Goal: Information Seeking & Learning: Learn about a topic

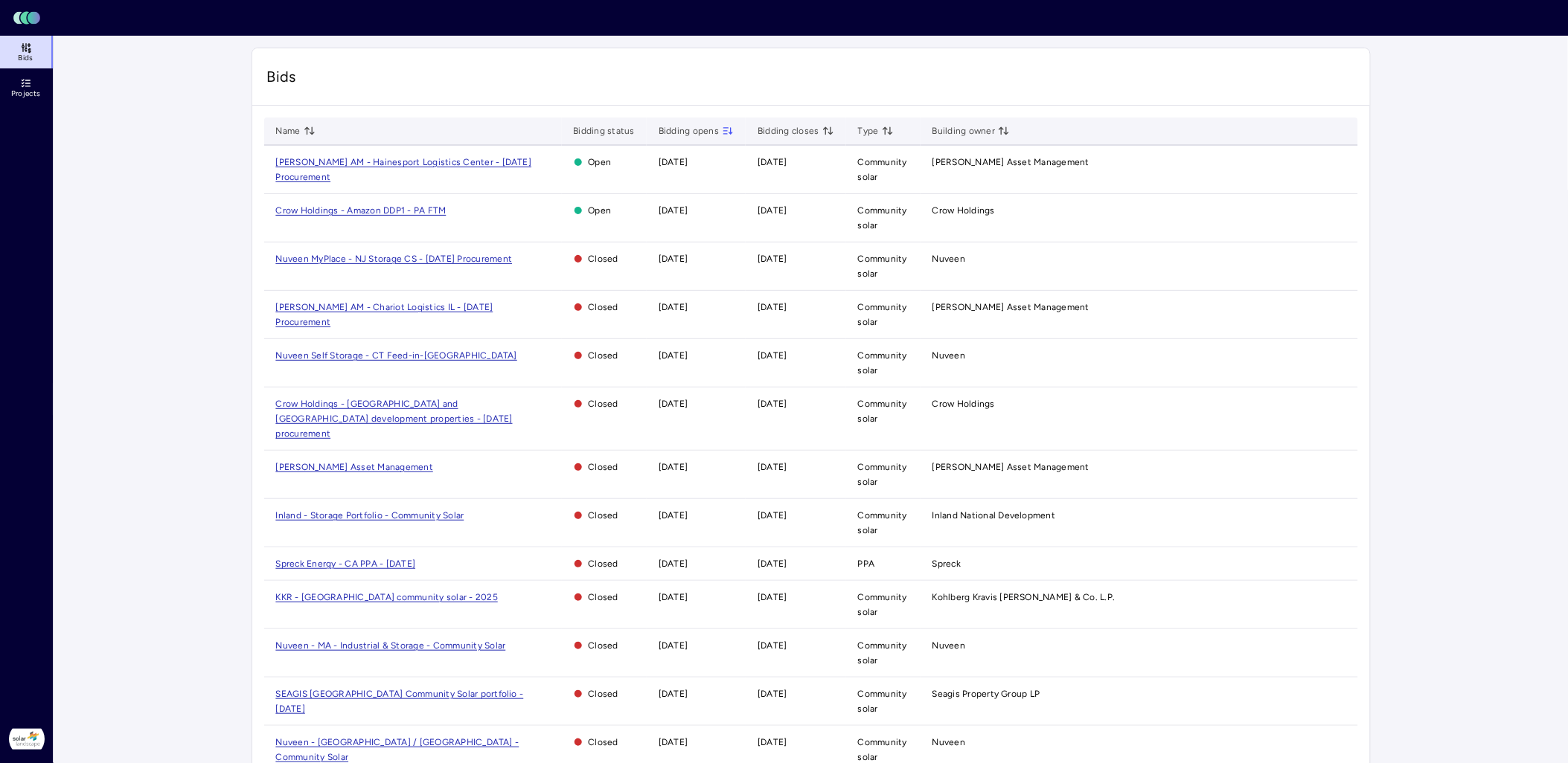
click at [465, 257] on span "Nuveen MyPlace - NJ Storage CS - [DATE] Procurement" at bounding box center [394, 258] width 237 height 11
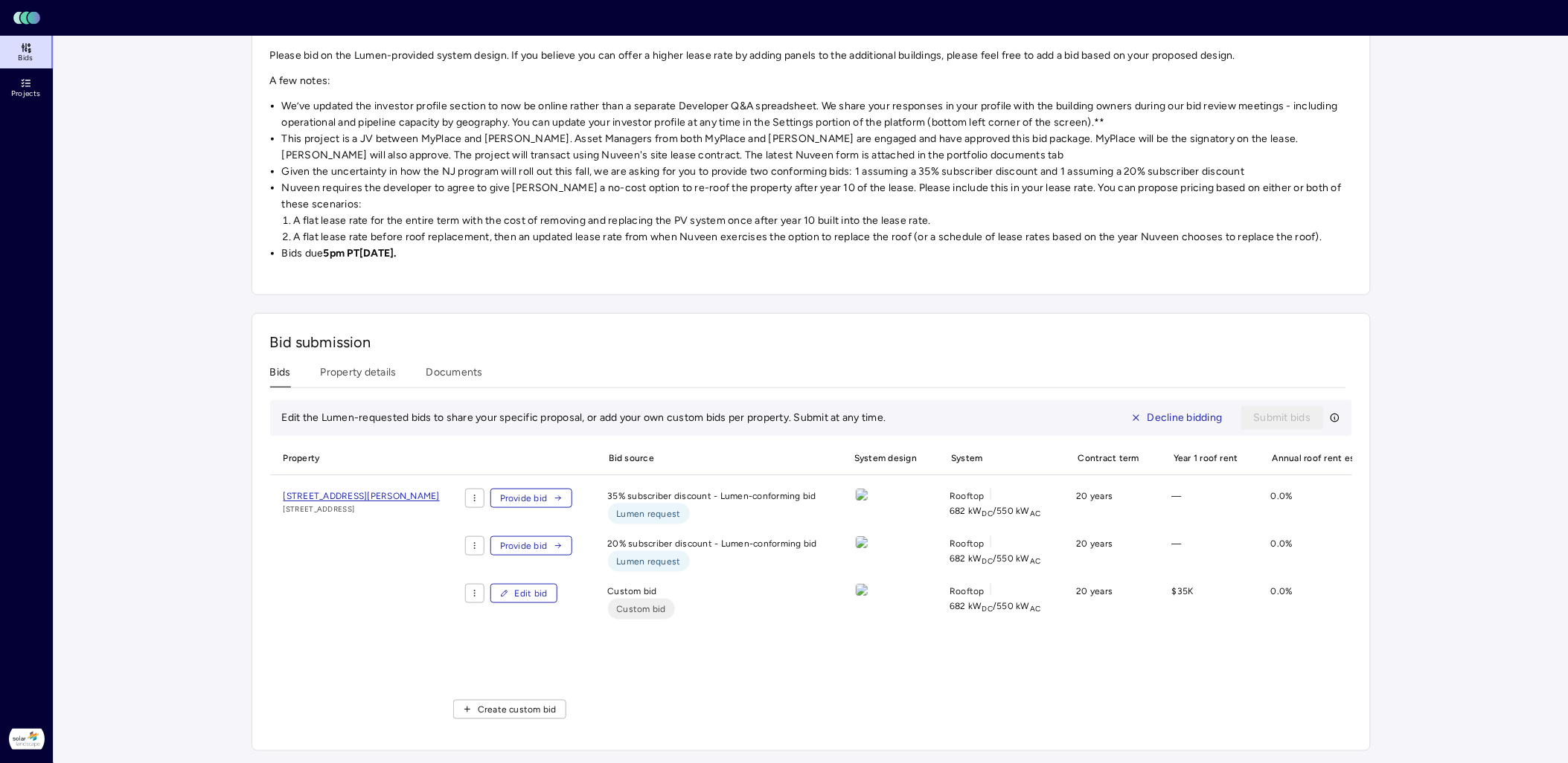
scroll to position [285, 0]
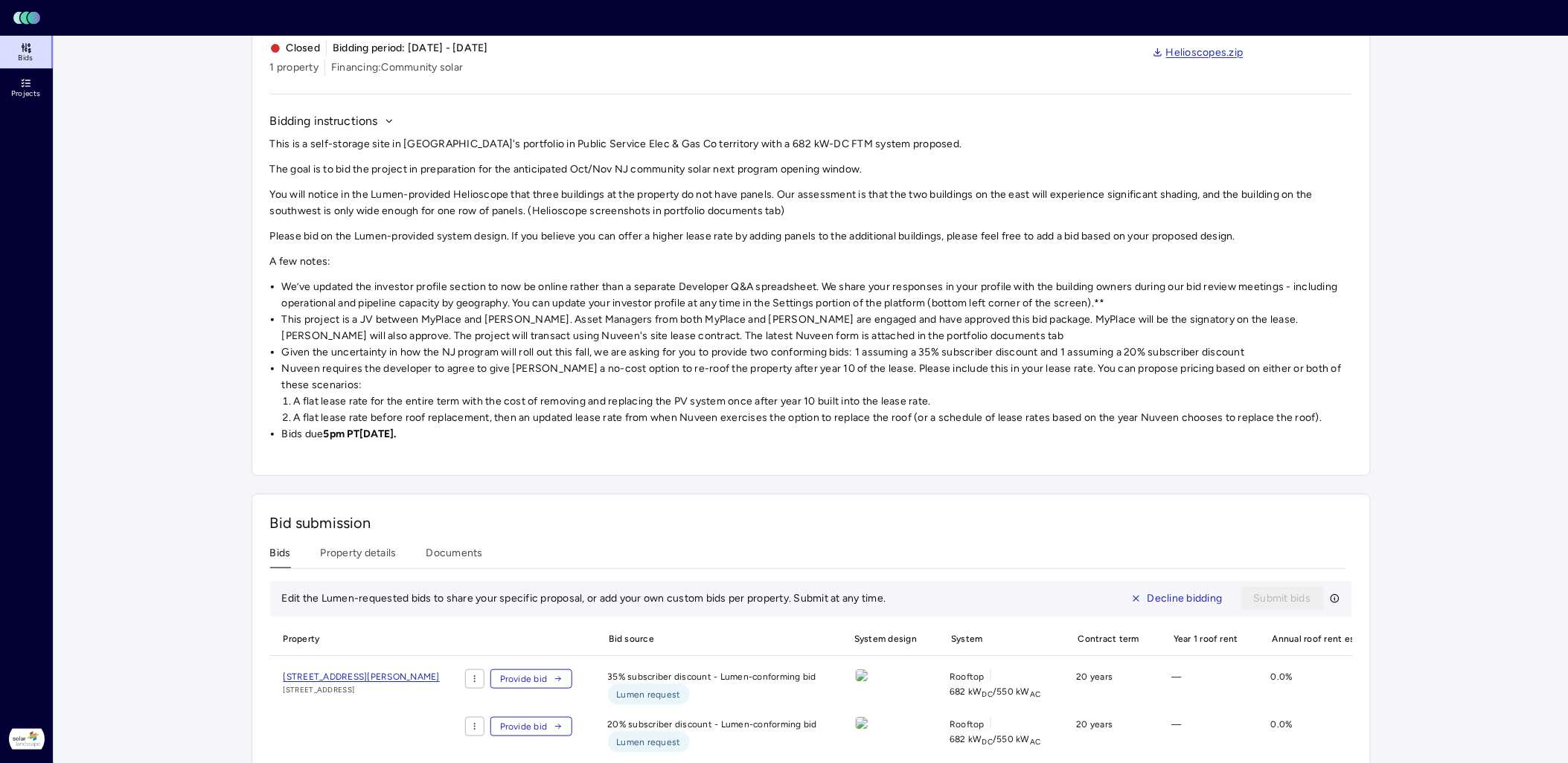
click at [368, 344] on div "Investments Nuveen MyPlace - NJ Storage CS - July 2025 Procurement Nuveen MyPla…" at bounding box center [811, 448] width 1119 height 967
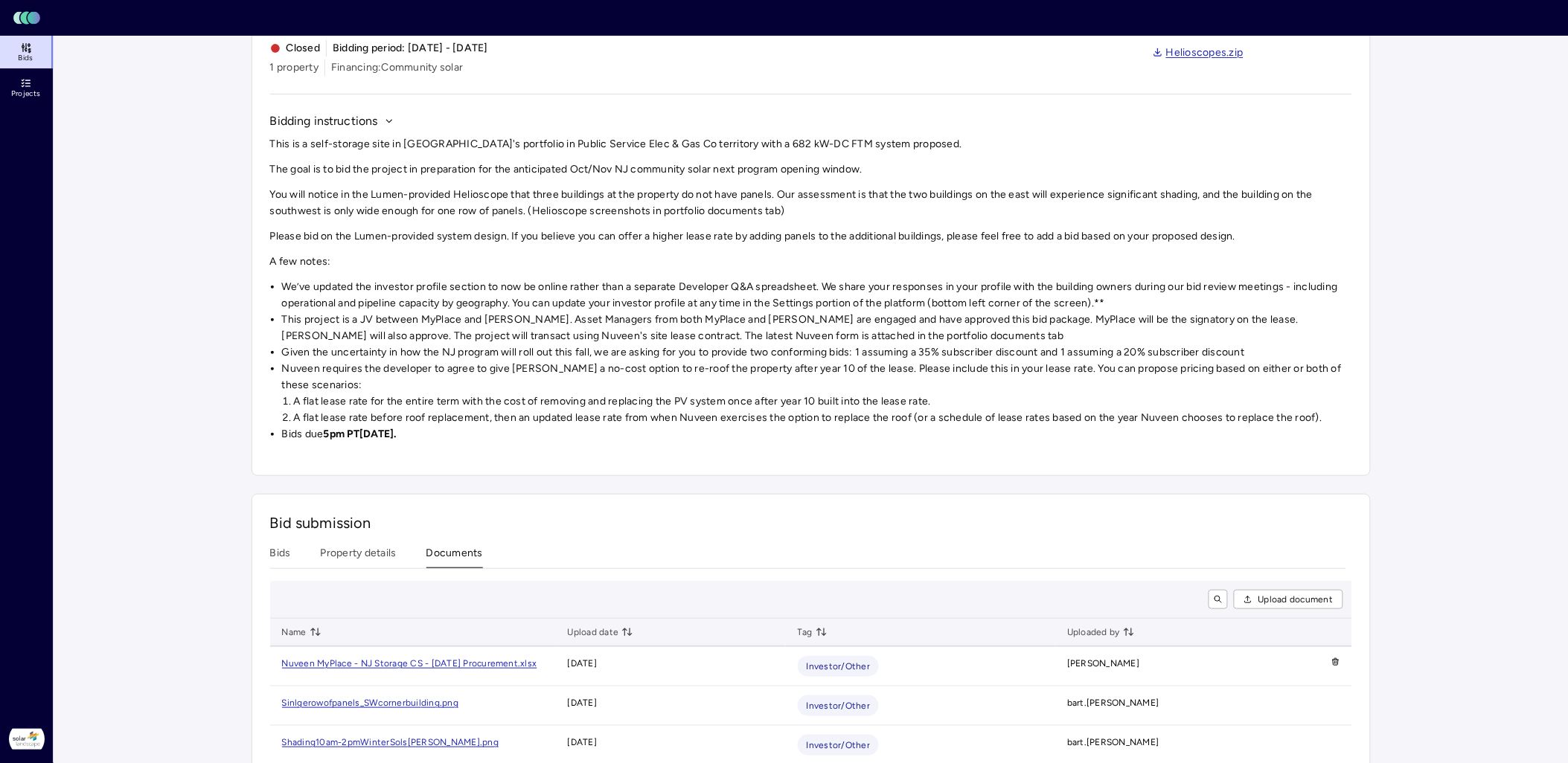
click at [460, 546] on button "Documents" at bounding box center [454, 556] width 57 height 23
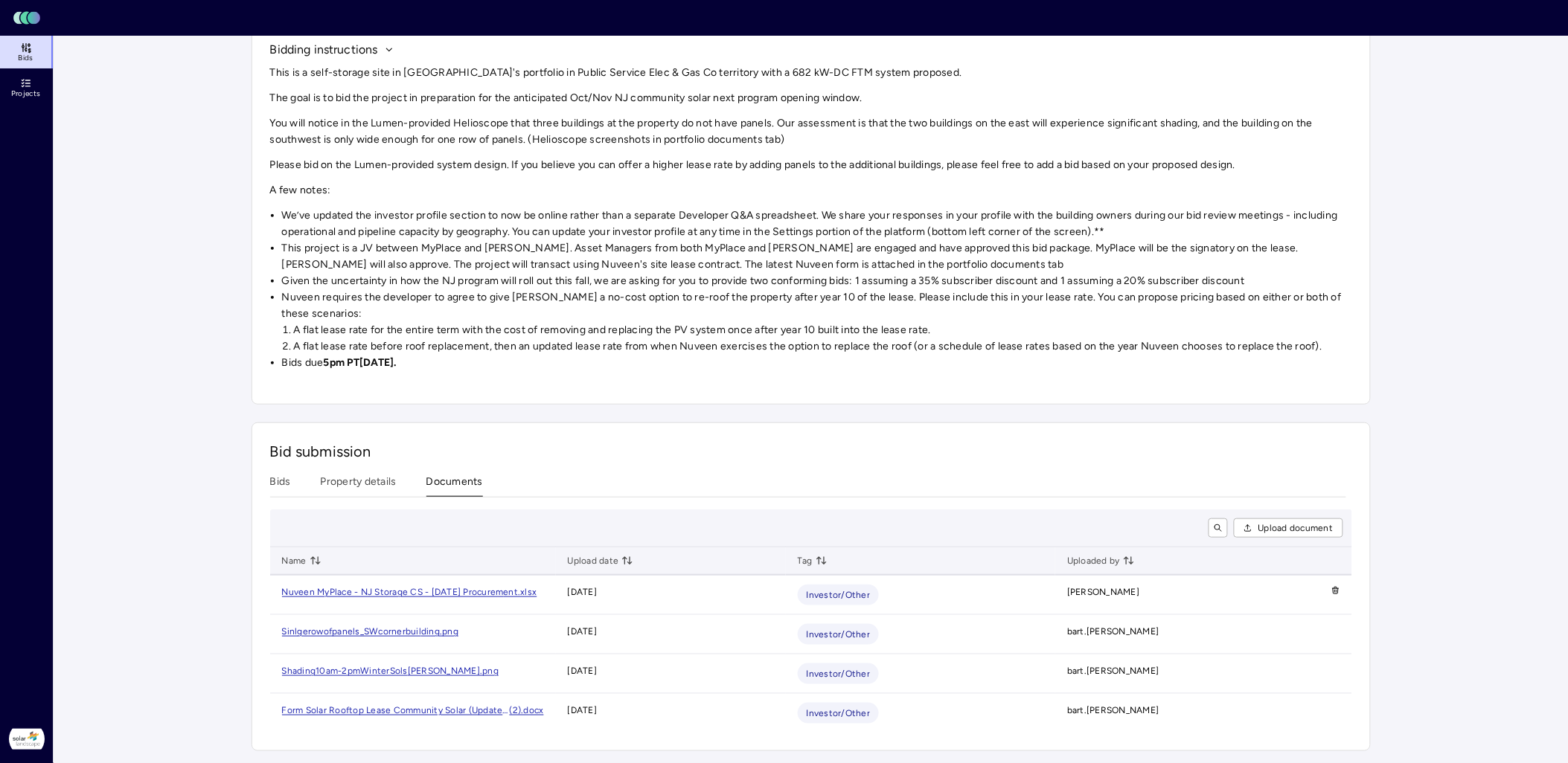
scroll to position [166, 0]
click at [370, 477] on div "Investments Nuveen MyPlace - NJ Storage CS - July 2025 Procurement Nuveen MyPla…" at bounding box center [811, 323] width 1119 height 858
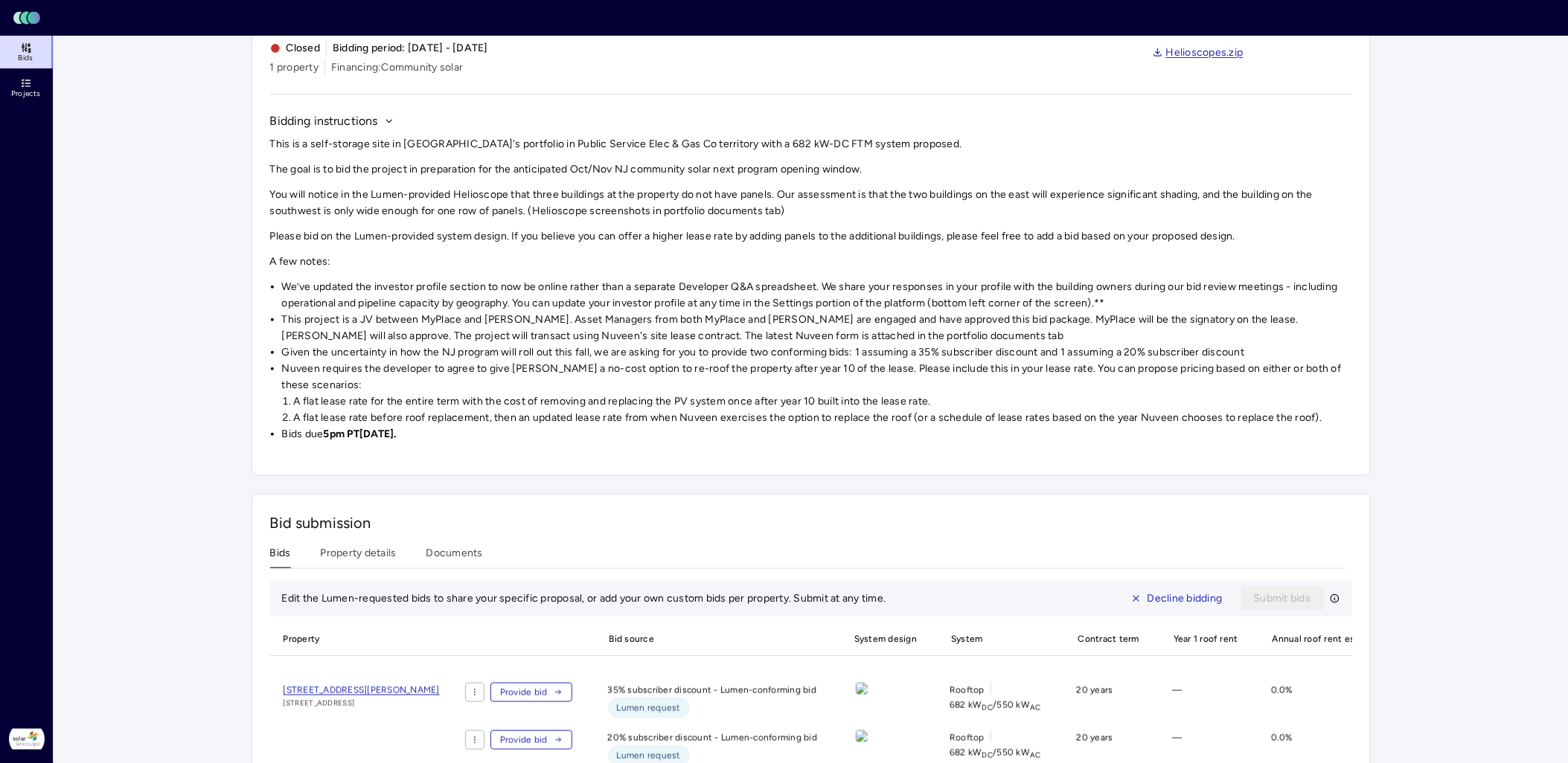
click at [281, 549] on button "Bids" at bounding box center [281, 556] width 21 height 23
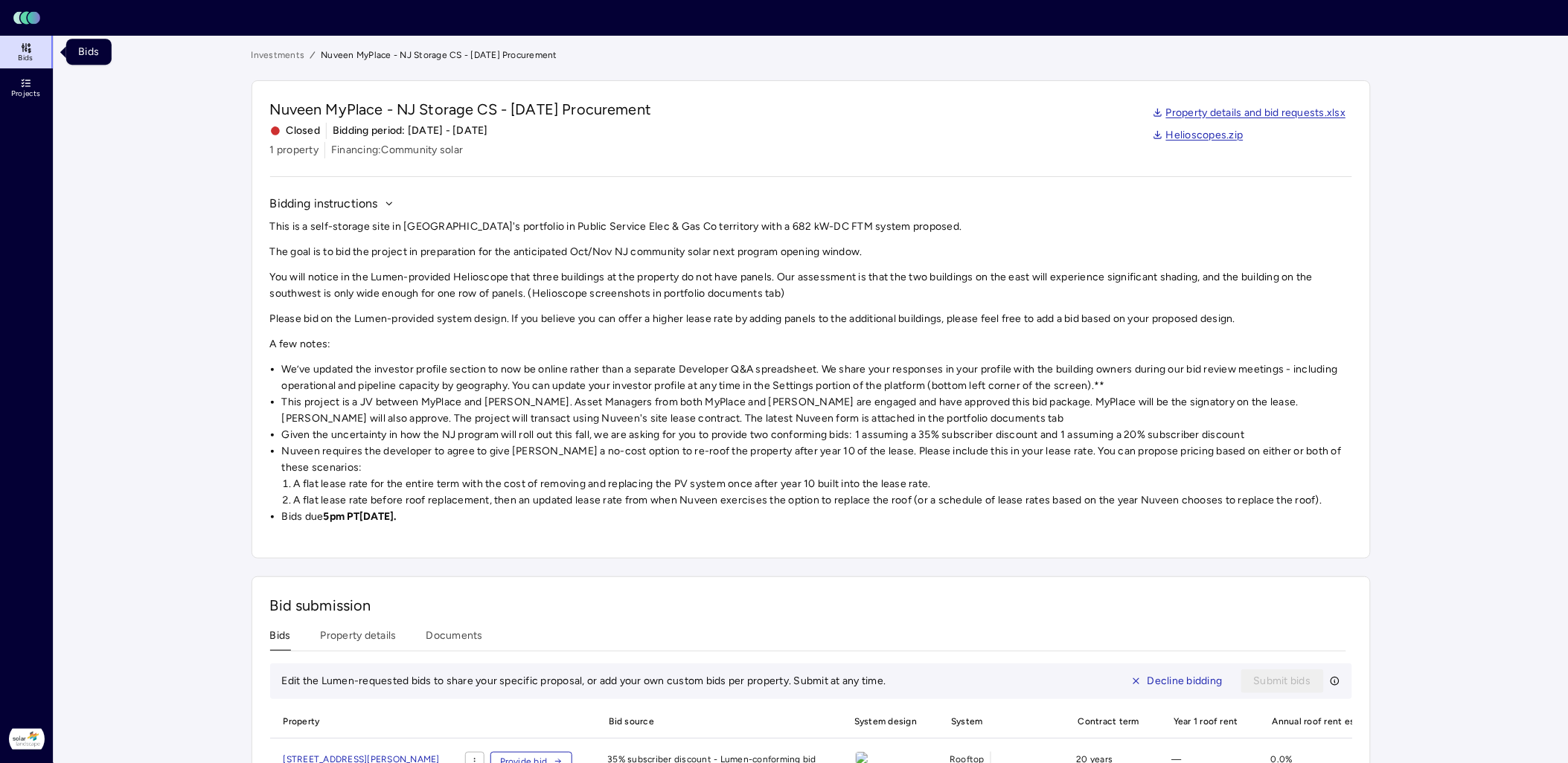
click at [20, 47] on icon at bounding box center [26, 47] width 11 height 11
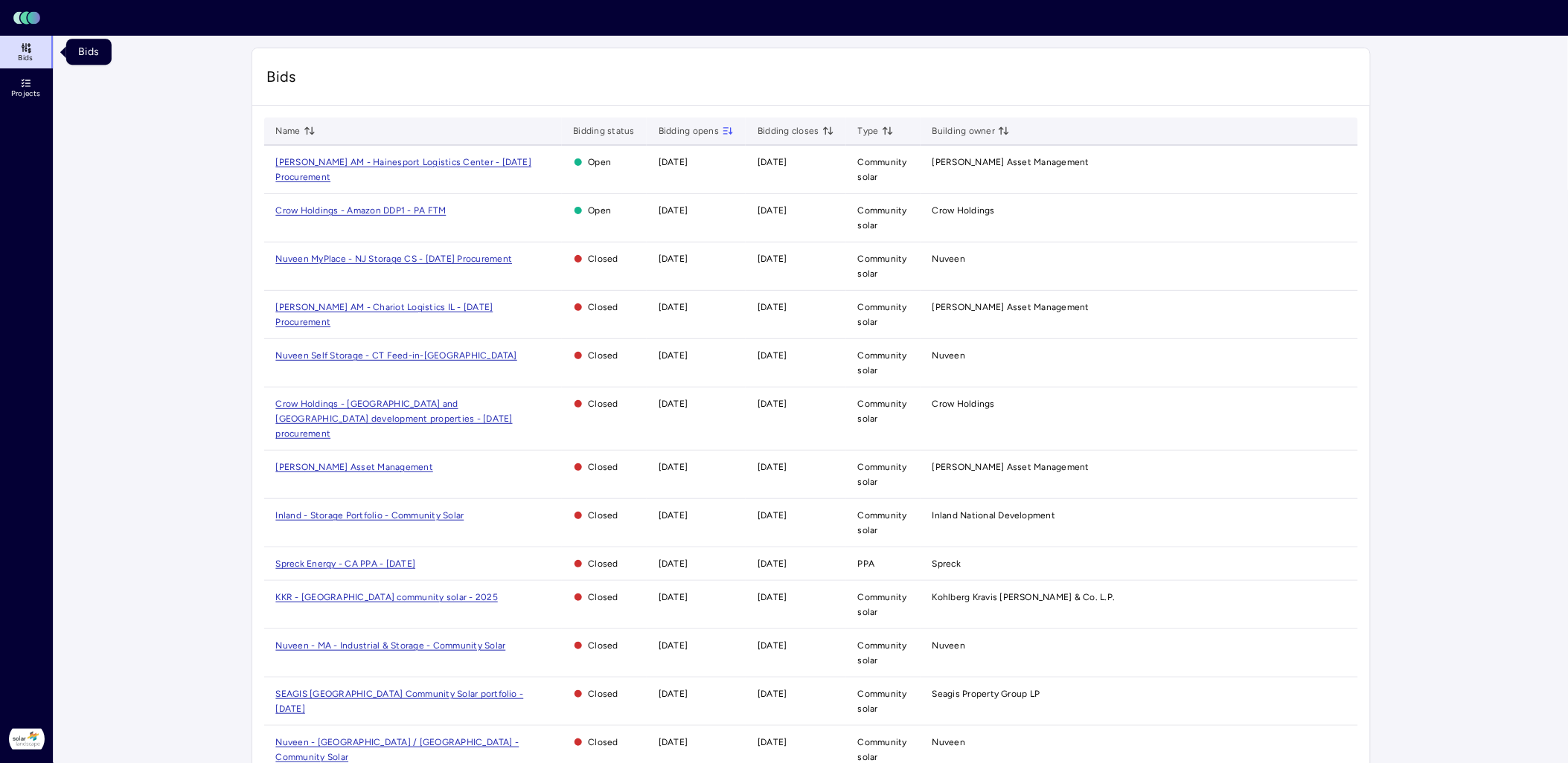
click at [408, 256] on span "Nuveen MyPlace - NJ Storage CS - [DATE] Procurement" at bounding box center [394, 258] width 237 height 11
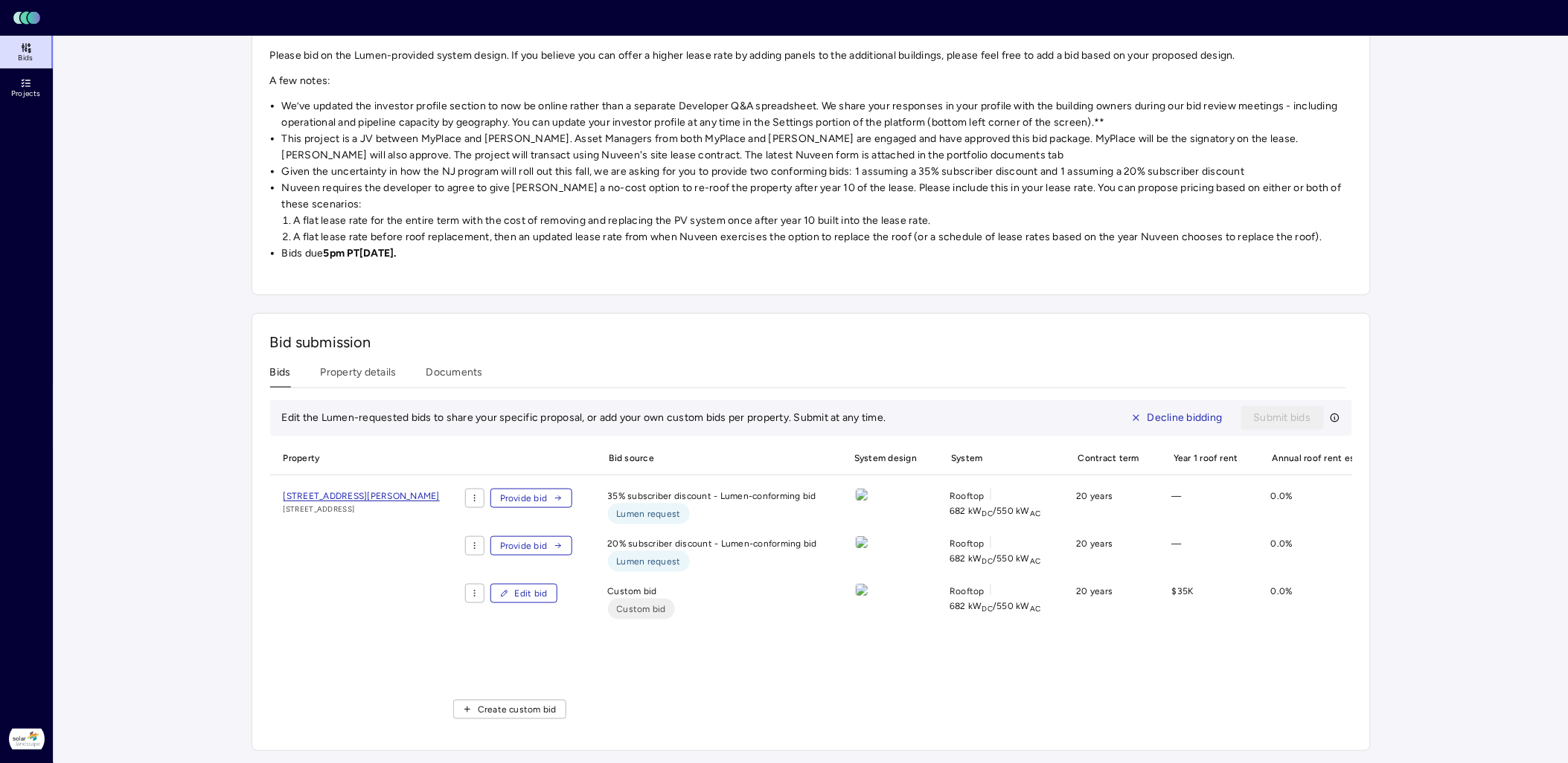
scroll to position [285, 0]
click at [471, 355] on div "Investments Nuveen MyPlace - NJ Storage CS - July 2025 Procurement Nuveen MyPla…" at bounding box center [811, 268] width 1119 height 967
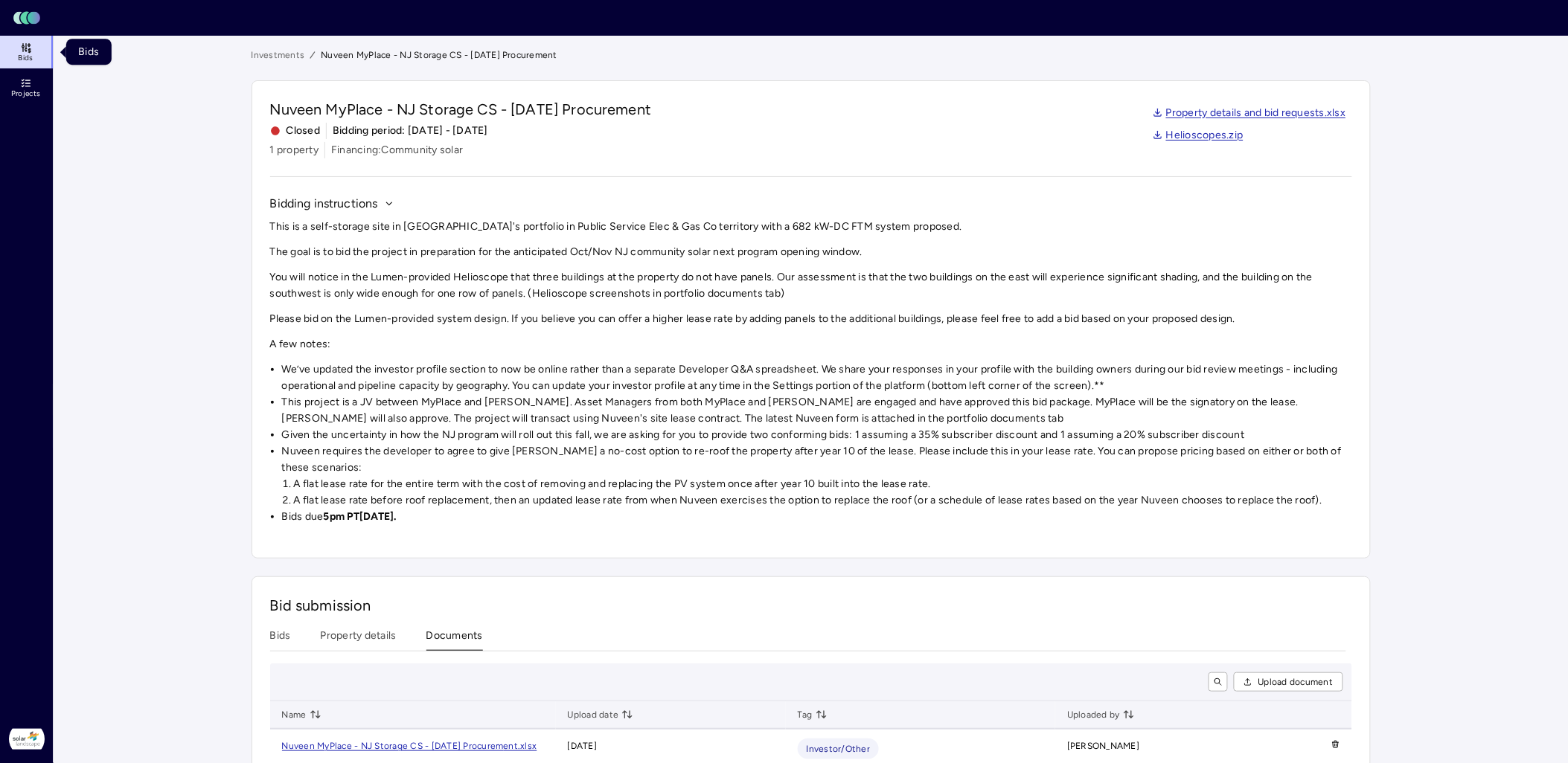
click at [34, 57] on link "Bids" at bounding box center [27, 52] width 55 height 33
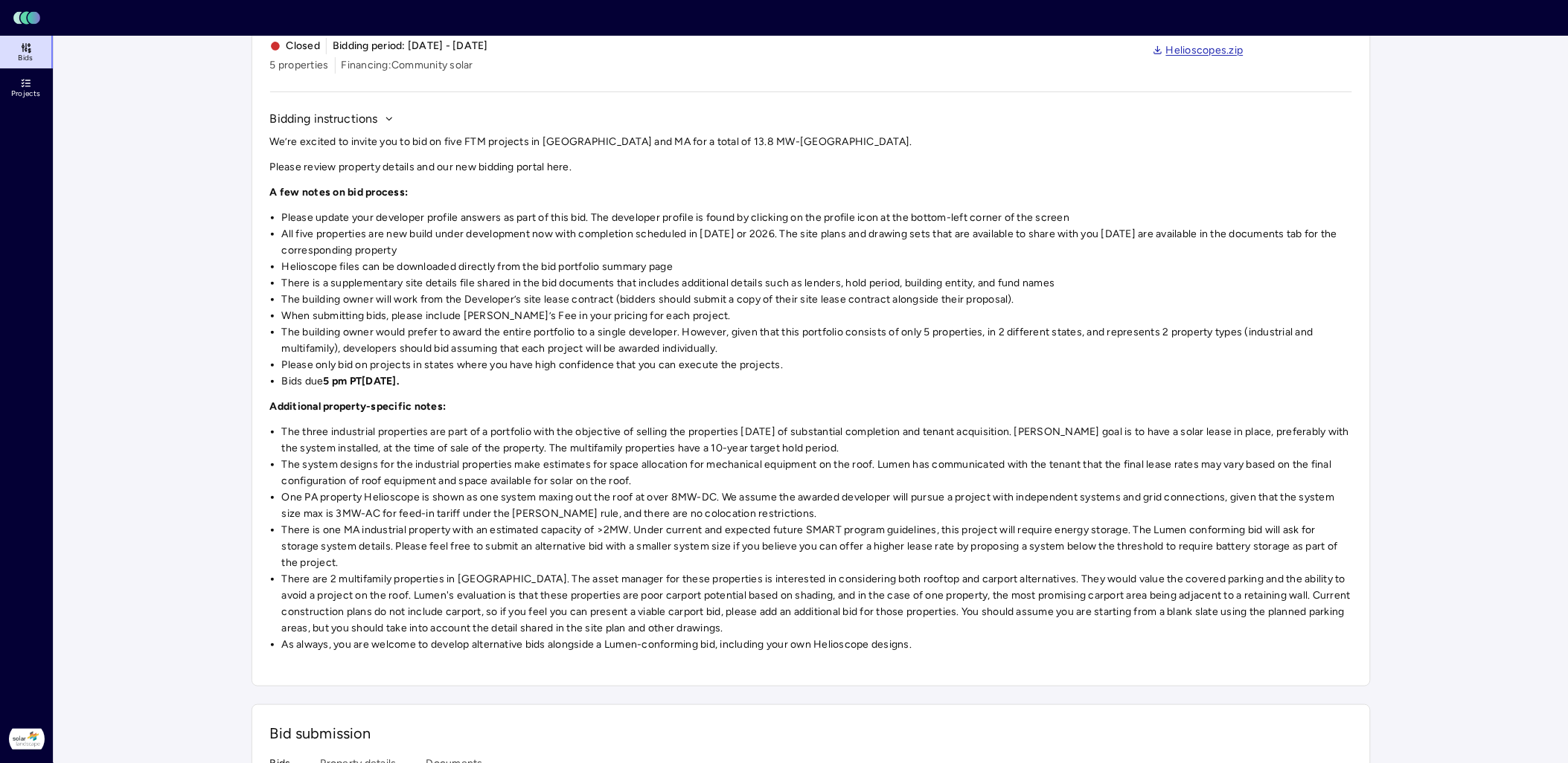
scroll to position [77, 0]
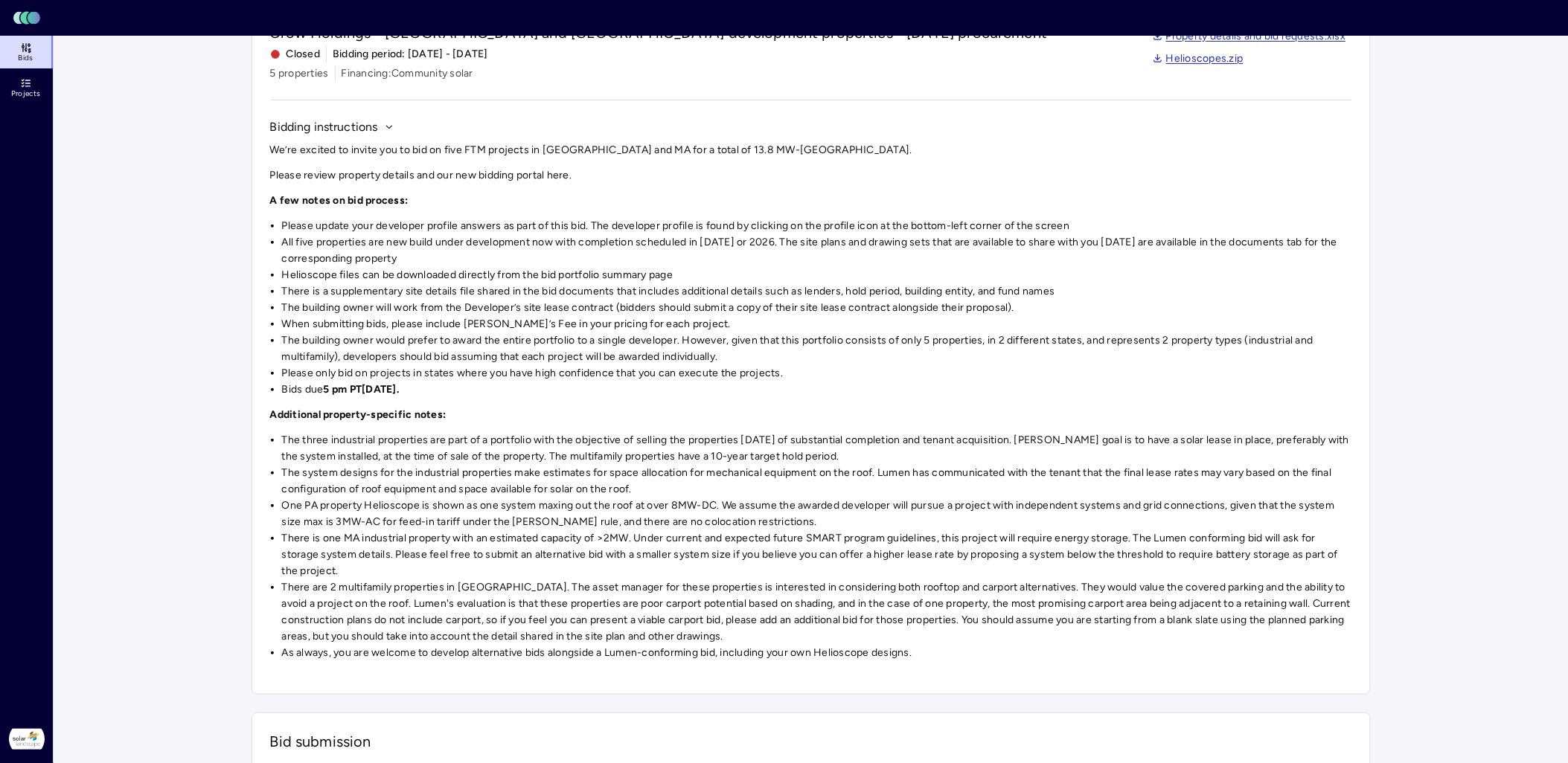
click at [31, 51] on icon at bounding box center [30, 50] width 2 height 3
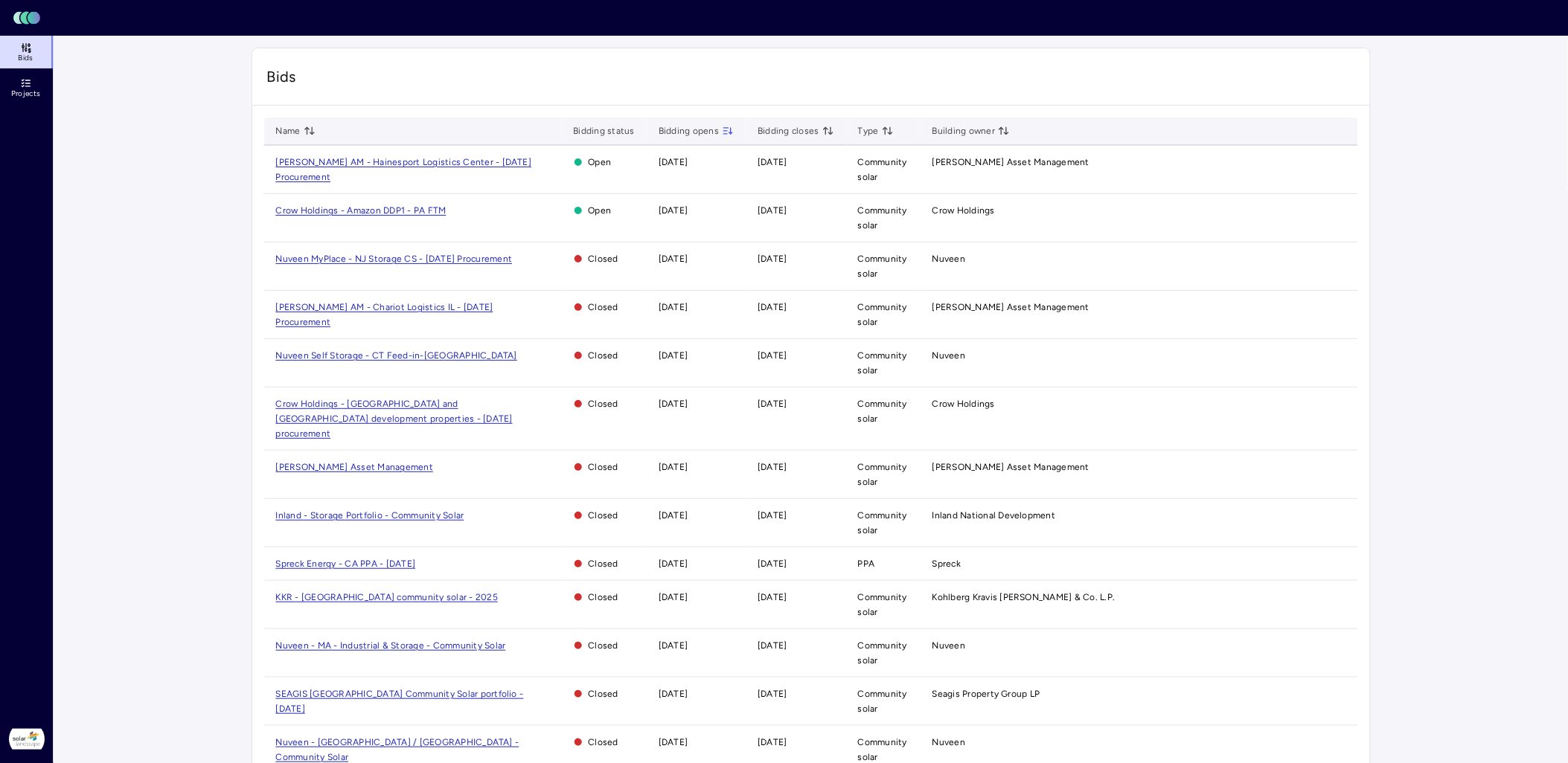
click at [976, 129] on span "Building owner" at bounding box center [971, 131] width 79 height 15
